Goal: Task Accomplishment & Management: Manage account settings

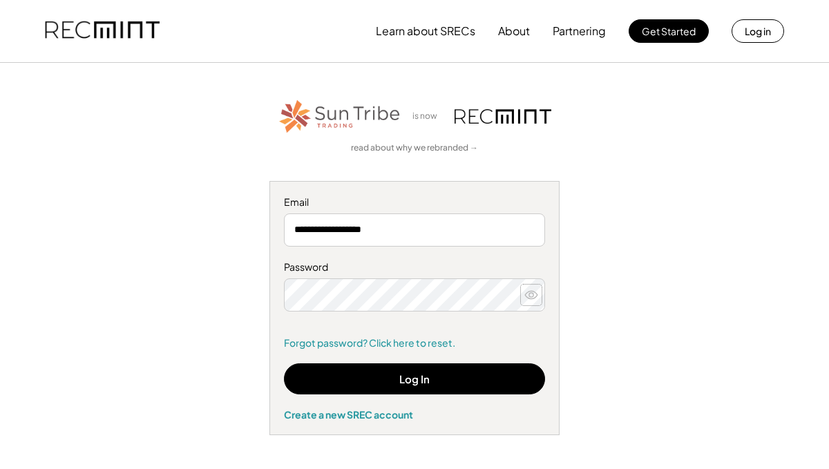
click at [535, 294] on icon at bounding box center [531, 295] width 14 height 14
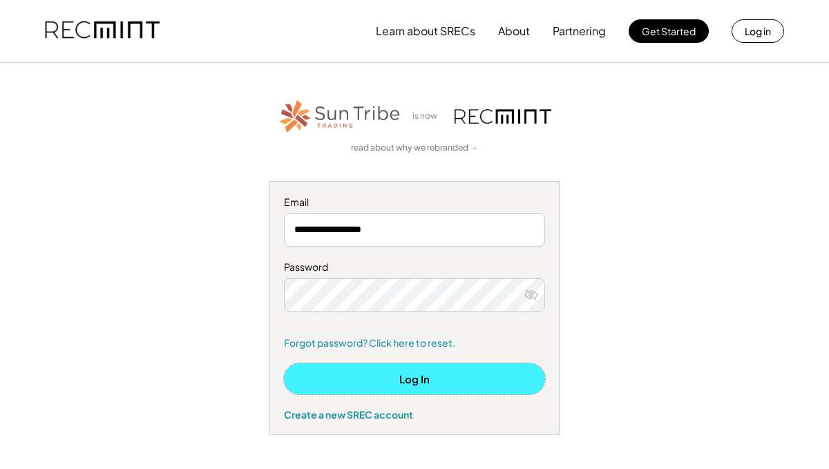
click at [431, 376] on button "Log In" at bounding box center [414, 378] width 261 height 31
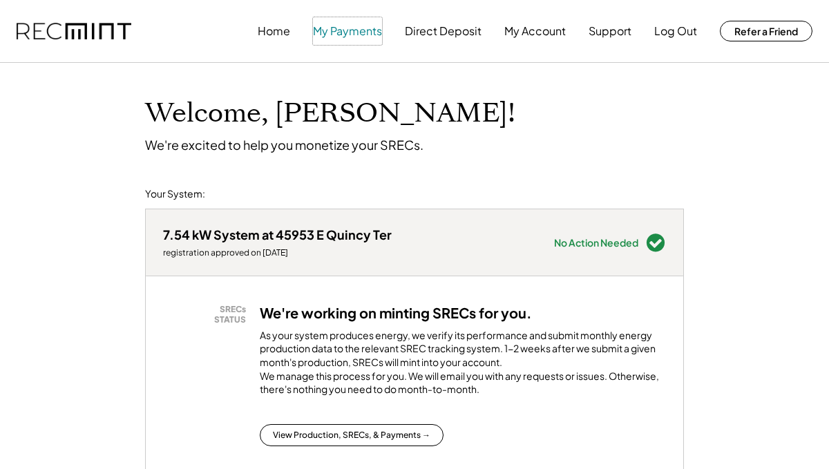
click at [356, 36] on button "My Payments" at bounding box center [347, 31] width 69 height 28
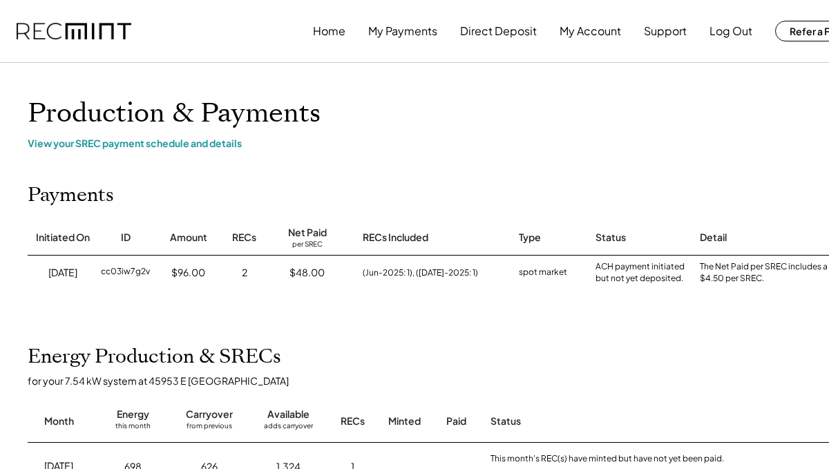
scroll to position [0, 1]
click at [484, 32] on button "Direct Deposit" at bounding box center [497, 31] width 77 height 28
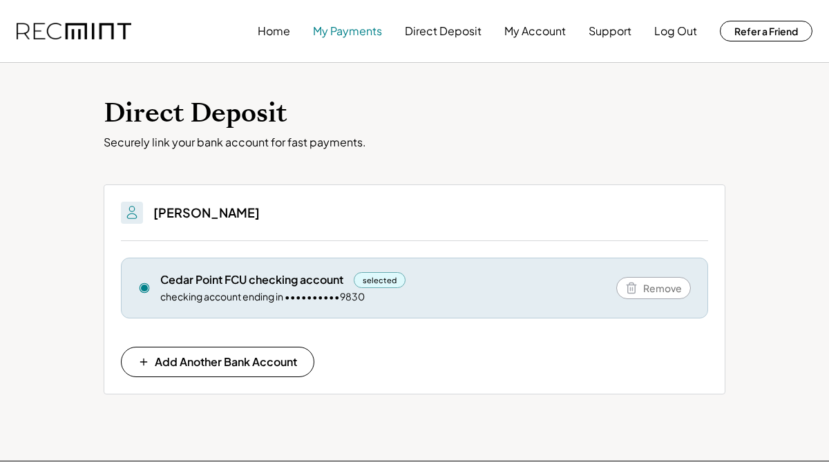
click at [369, 32] on button "My Payments" at bounding box center [347, 31] width 69 height 28
